Goal: Information Seeking & Learning: Learn about a topic

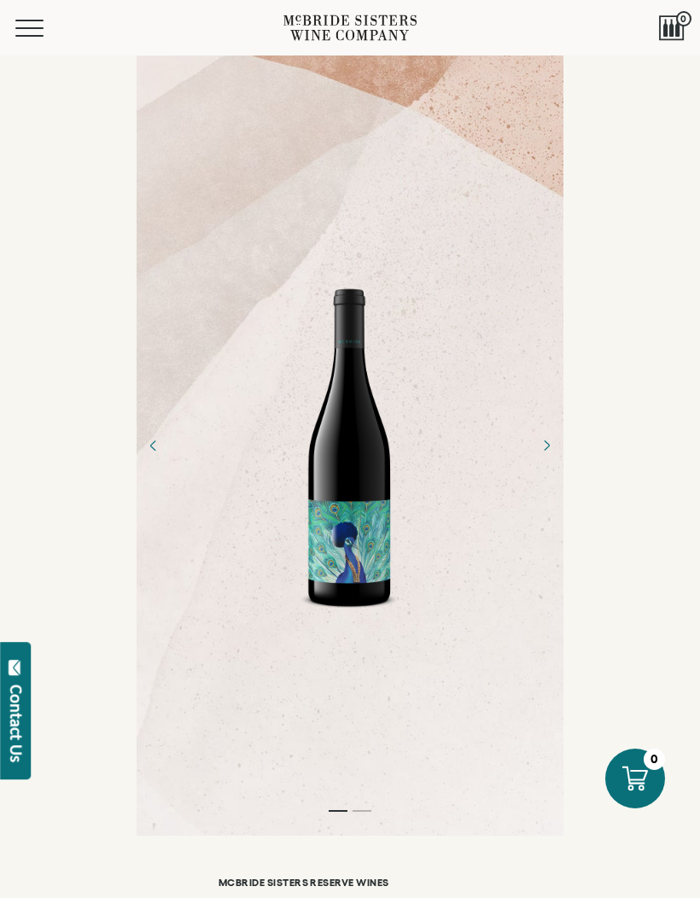
click at [26, 15] on div "Menu" at bounding box center [149, 27] width 268 height 55
click at [37, 29] on button "Menu" at bounding box center [45, 28] width 61 height 17
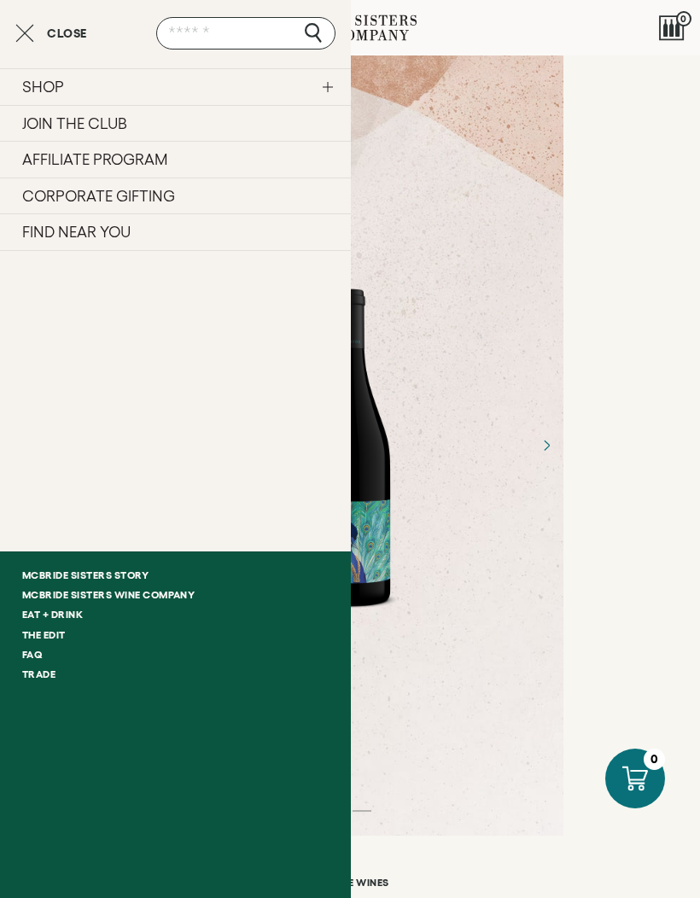
click at [390, 314] on div at bounding box center [349, 445] width 119 height 358
click at [134, 117] on link "JOIN THE CLUB" at bounding box center [175, 123] width 351 height 37
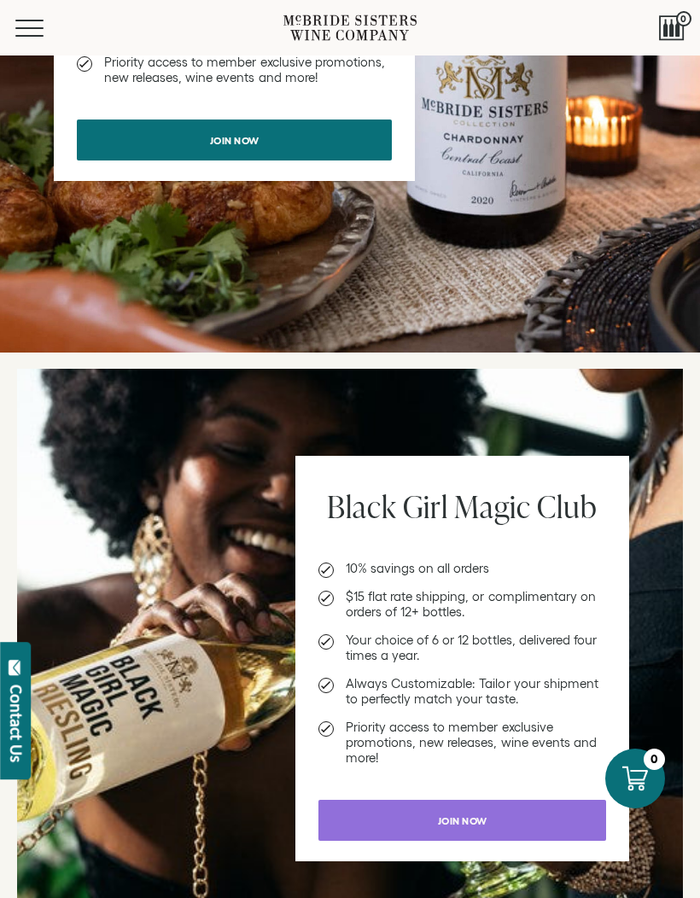
scroll to position [1537, 0]
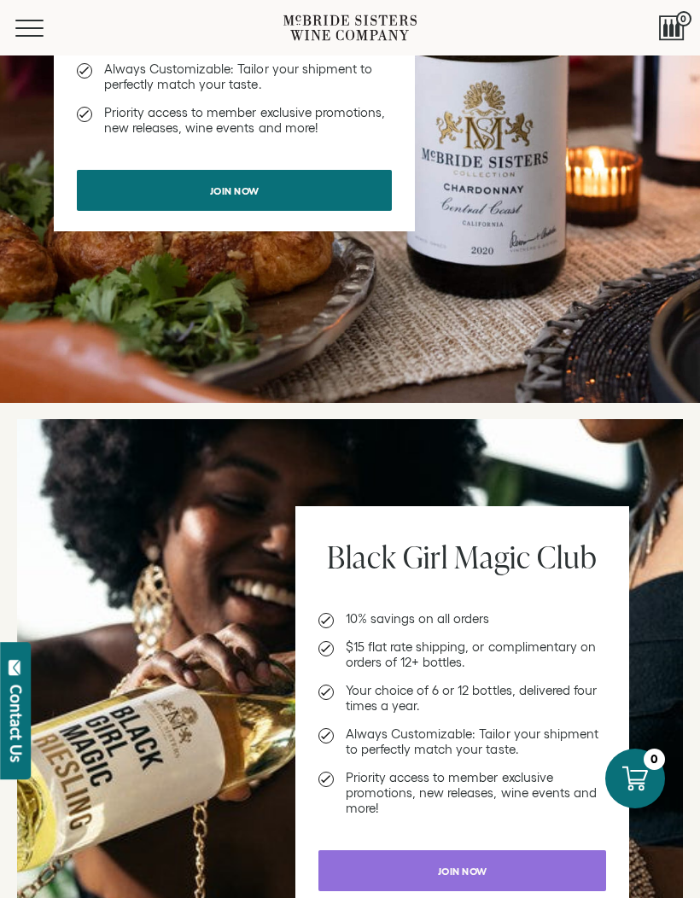
click at [34, 27] on span "Mobile Menu Trigger" at bounding box center [29, 28] width 28 height 2
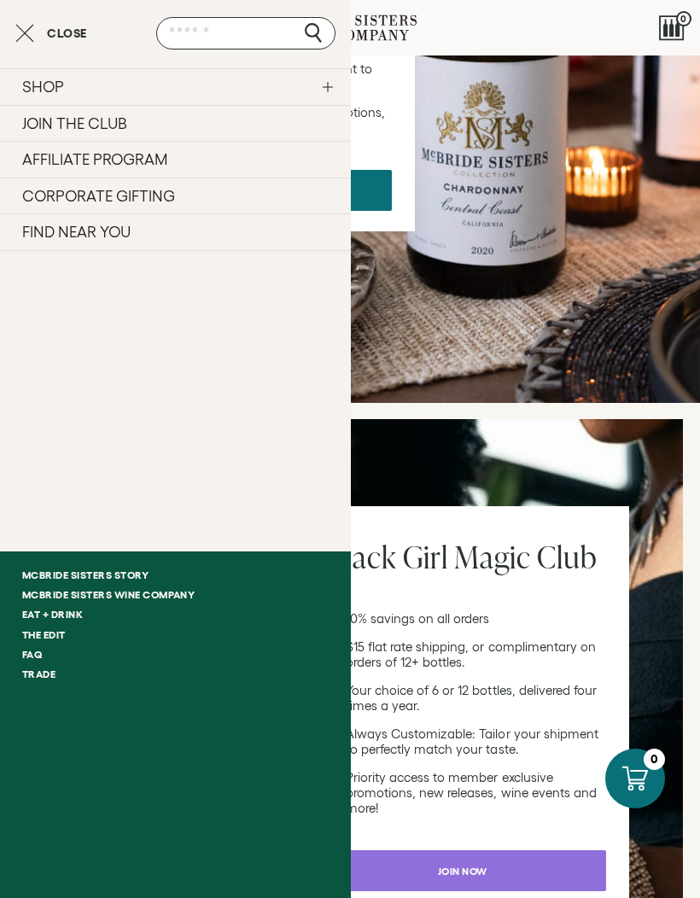
click at [72, 89] on link "SHOP" at bounding box center [175, 86] width 351 height 37
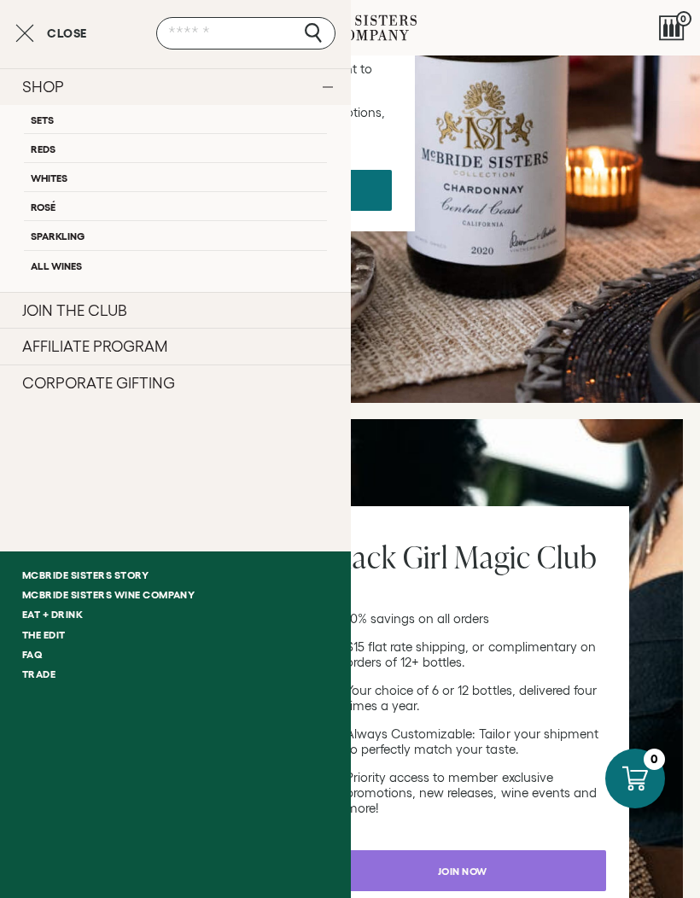
click at [195, 345] on link "AFFILIATE PROGRAM" at bounding box center [175, 346] width 351 height 37
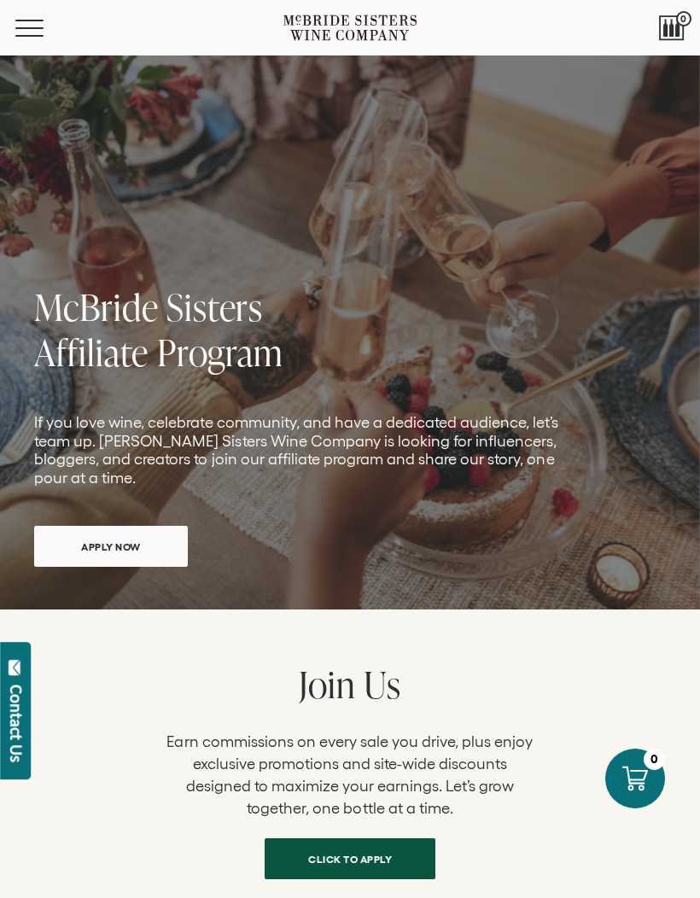
click at [42, 24] on button "Menu" at bounding box center [45, 28] width 61 height 17
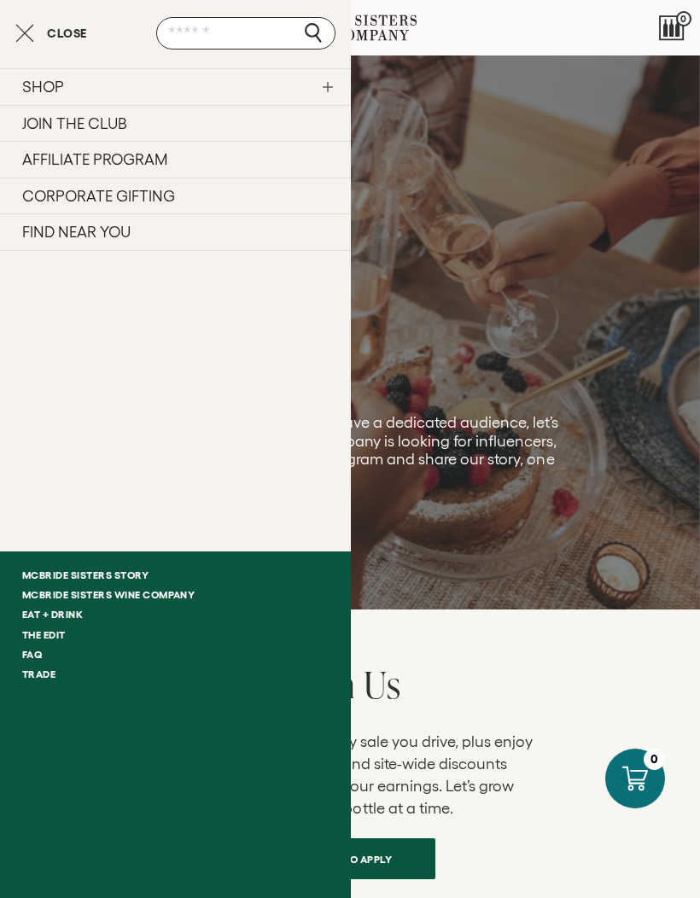
click at [83, 616] on link "Eat + Drink" at bounding box center [175, 614] width 351 height 20
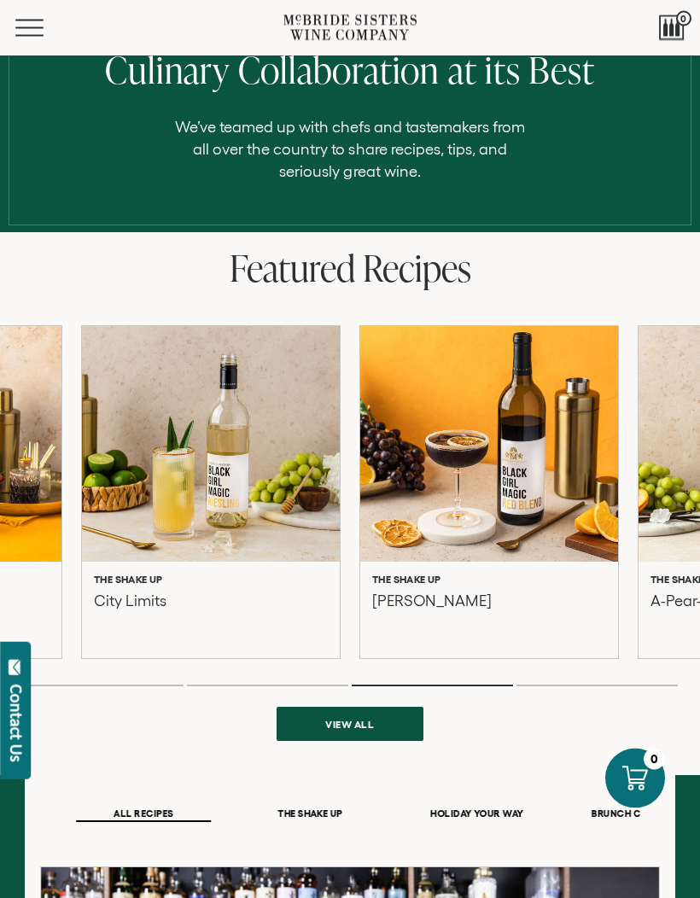
scroll to position [90, 0]
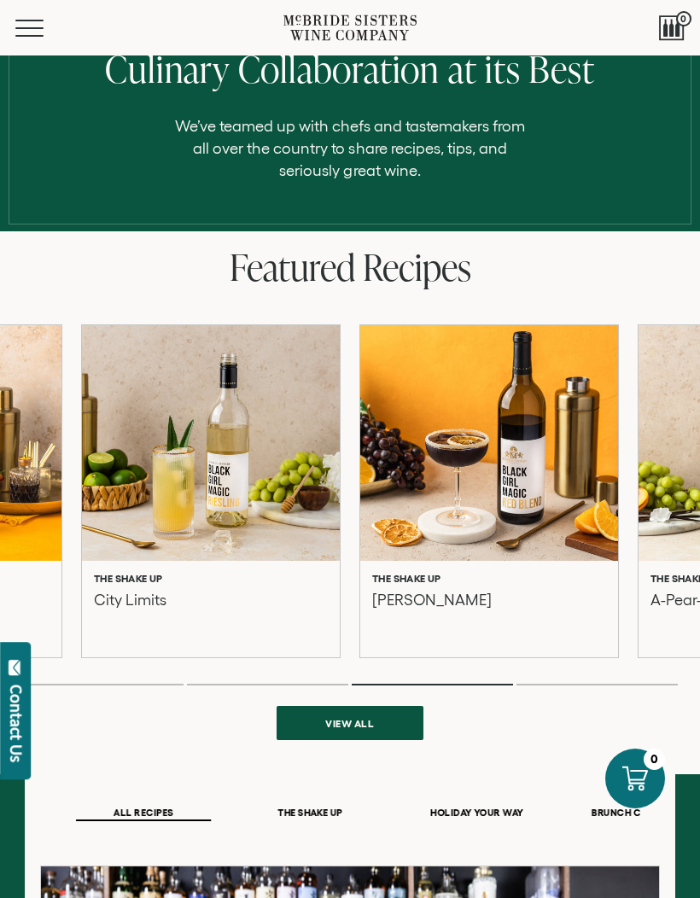
click at [237, 569] on div "The Shake Up City Limits" at bounding box center [211, 609] width 258 height 96
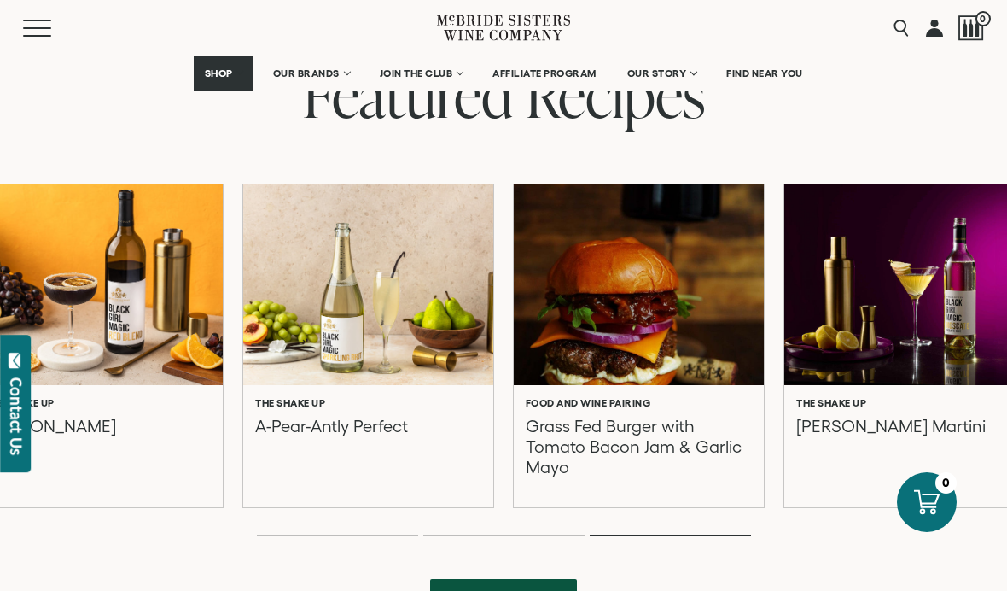
scroll to position [544, 0]
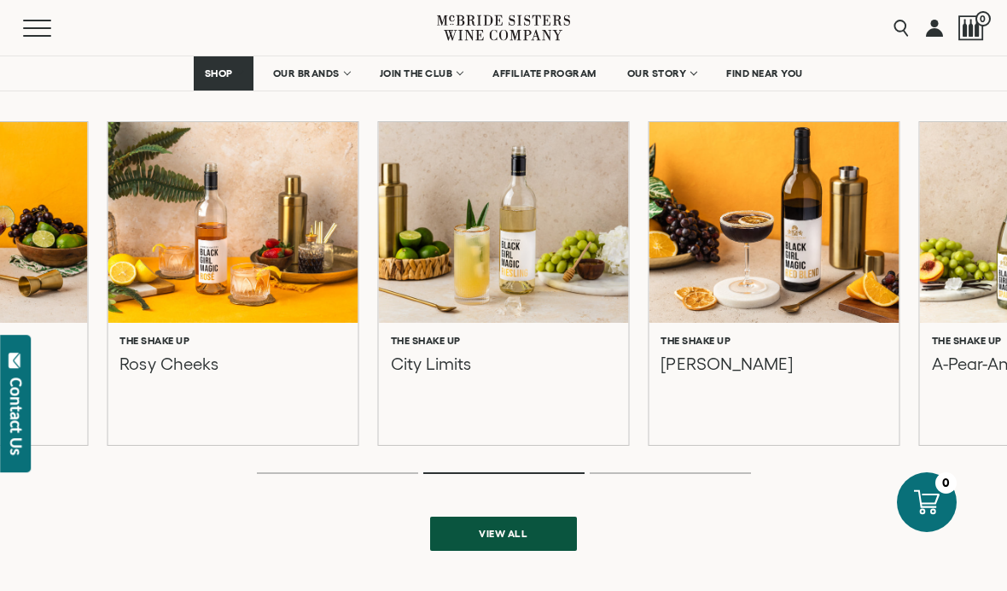
click at [559, 381] on div "The Shake Up City Limits" at bounding box center [504, 375] width 226 height 80
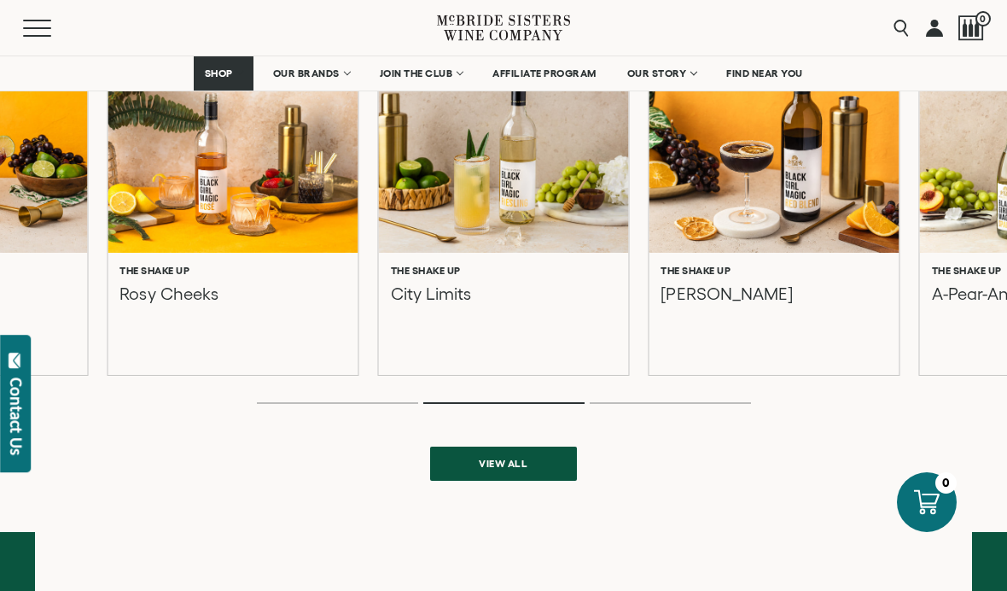
click at [306, 236] on div at bounding box center [233, 152] width 250 height 201
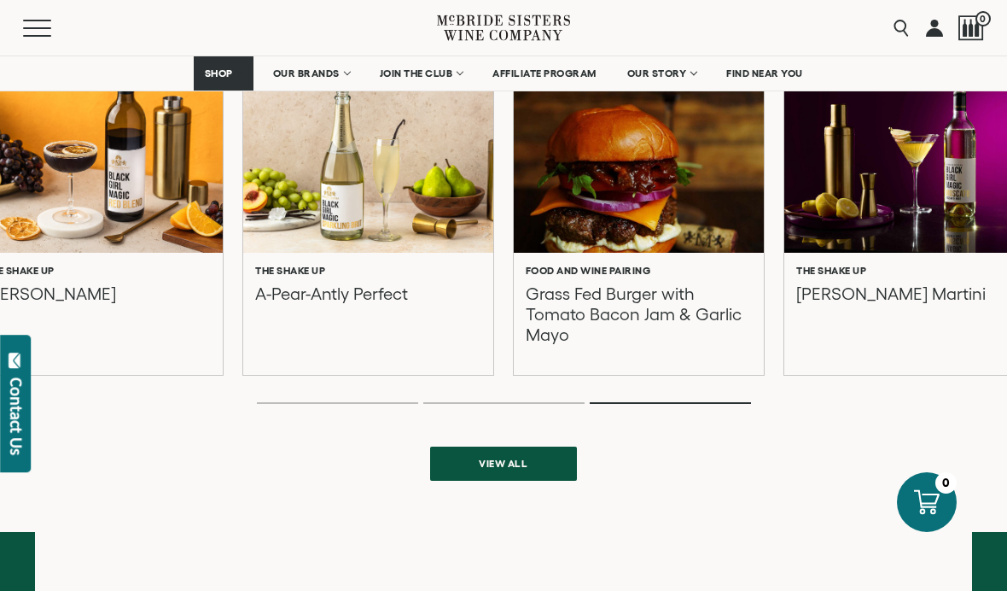
click at [158, 226] on div at bounding box center [98, 152] width 250 height 201
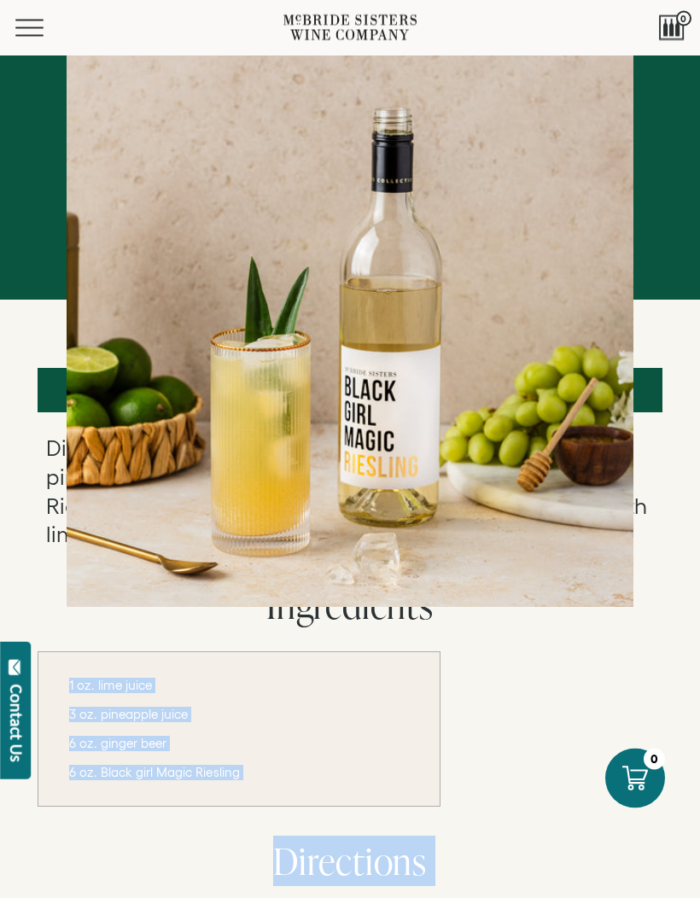
scroll to position [160, 0]
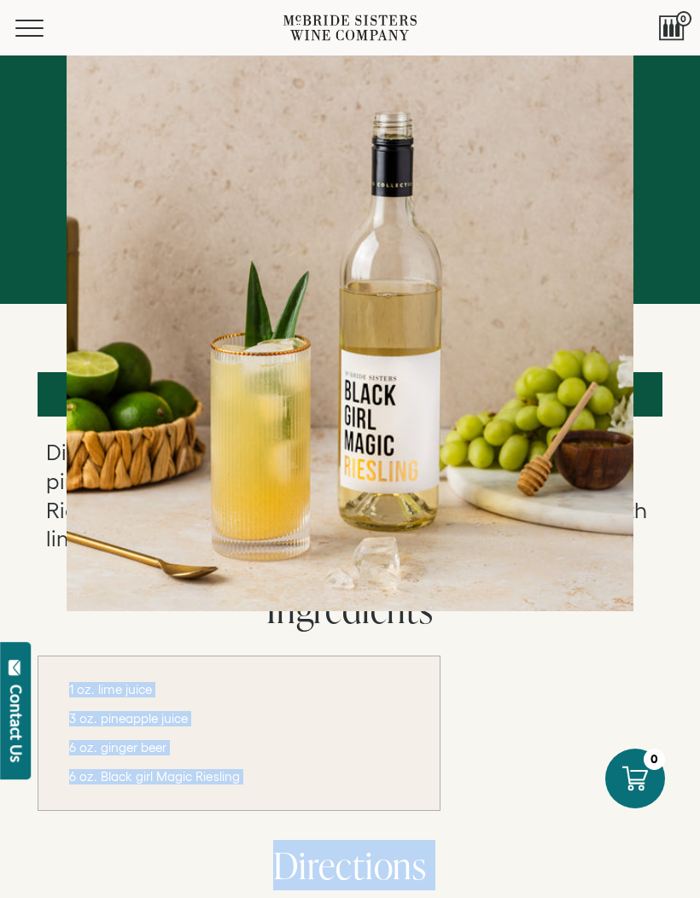
click at [495, 661] on div "Ingredients 1 oz. lime juice 3 oz. pineapple juice 6 oz. ginger beer 6 oz. Blac…" at bounding box center [350, 700] width 625 height 222
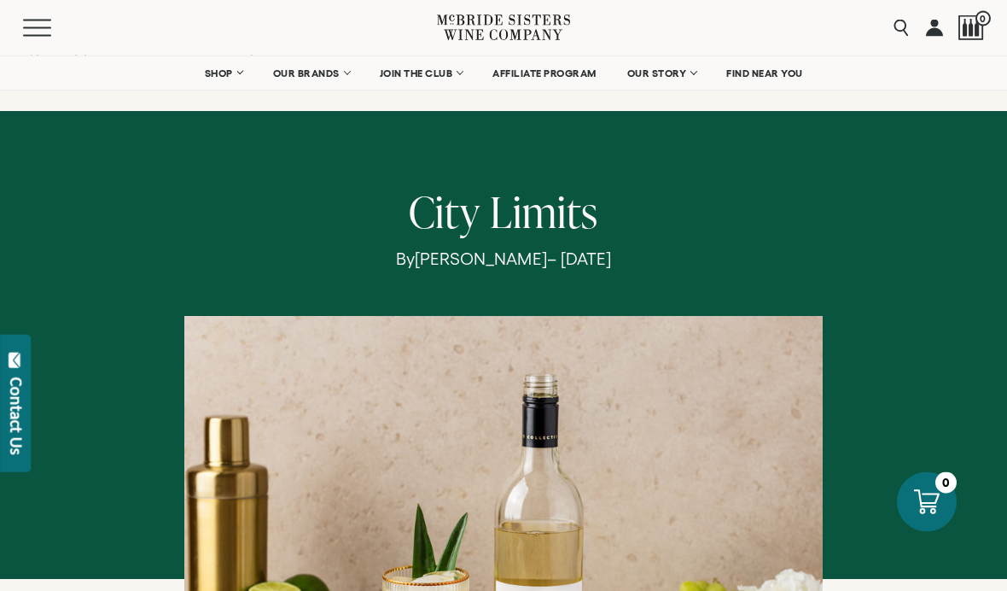
scroll to position [0, 0]
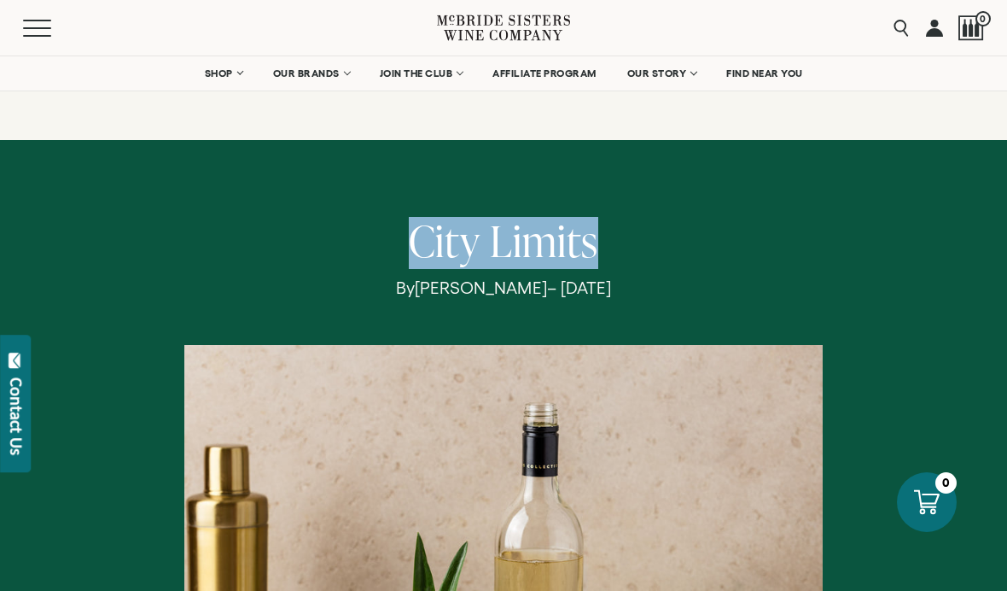
copy h1 "City Limits"
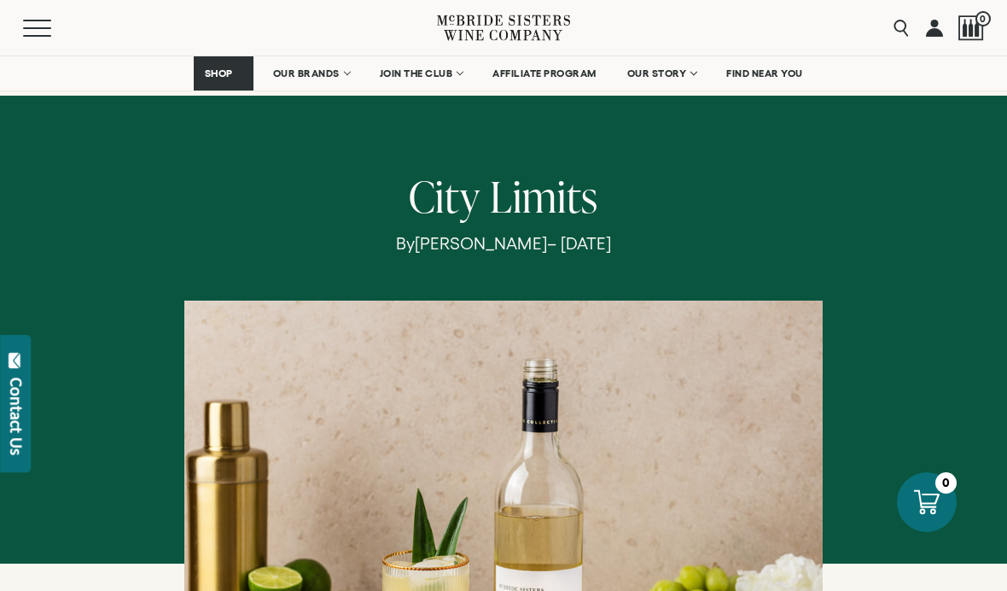
scroll to position [114, 0]
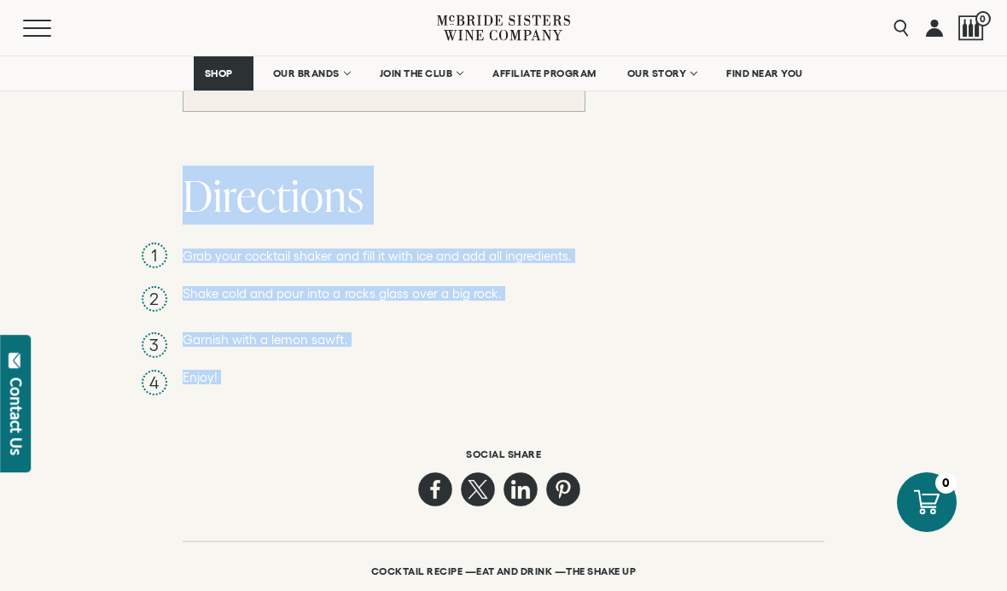
scroll to position [1344, 0]
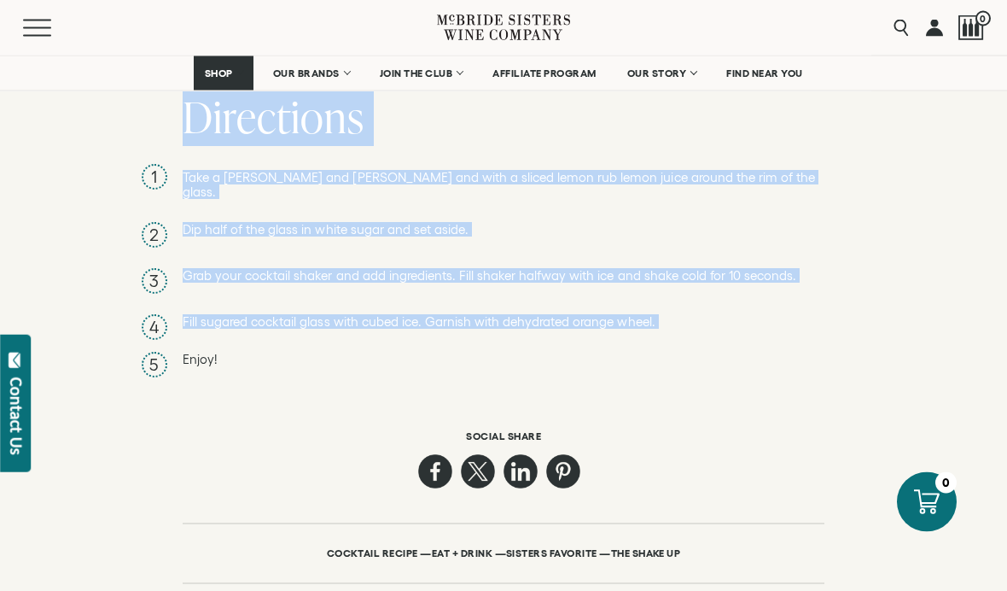
scroll to position [1275, 0]
